Goal: Task Accomplishment & Management: Manage account settings

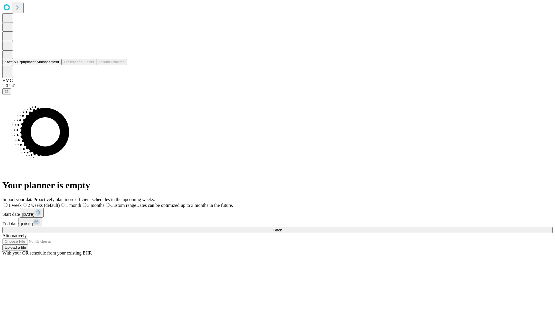
click at [54, 65] on button "Staff & Equipment Management" at bounding box center [31, 62] width 59 height 6
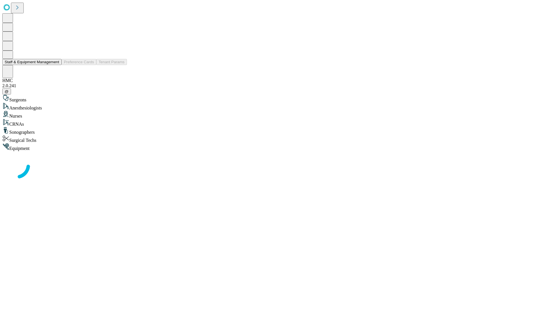
click at [55, 65] on button "Staff & Equipment Management" at bounding box center [31, 62] width 59 height 6
